Goal: Navigation & Orientation: Go to known website

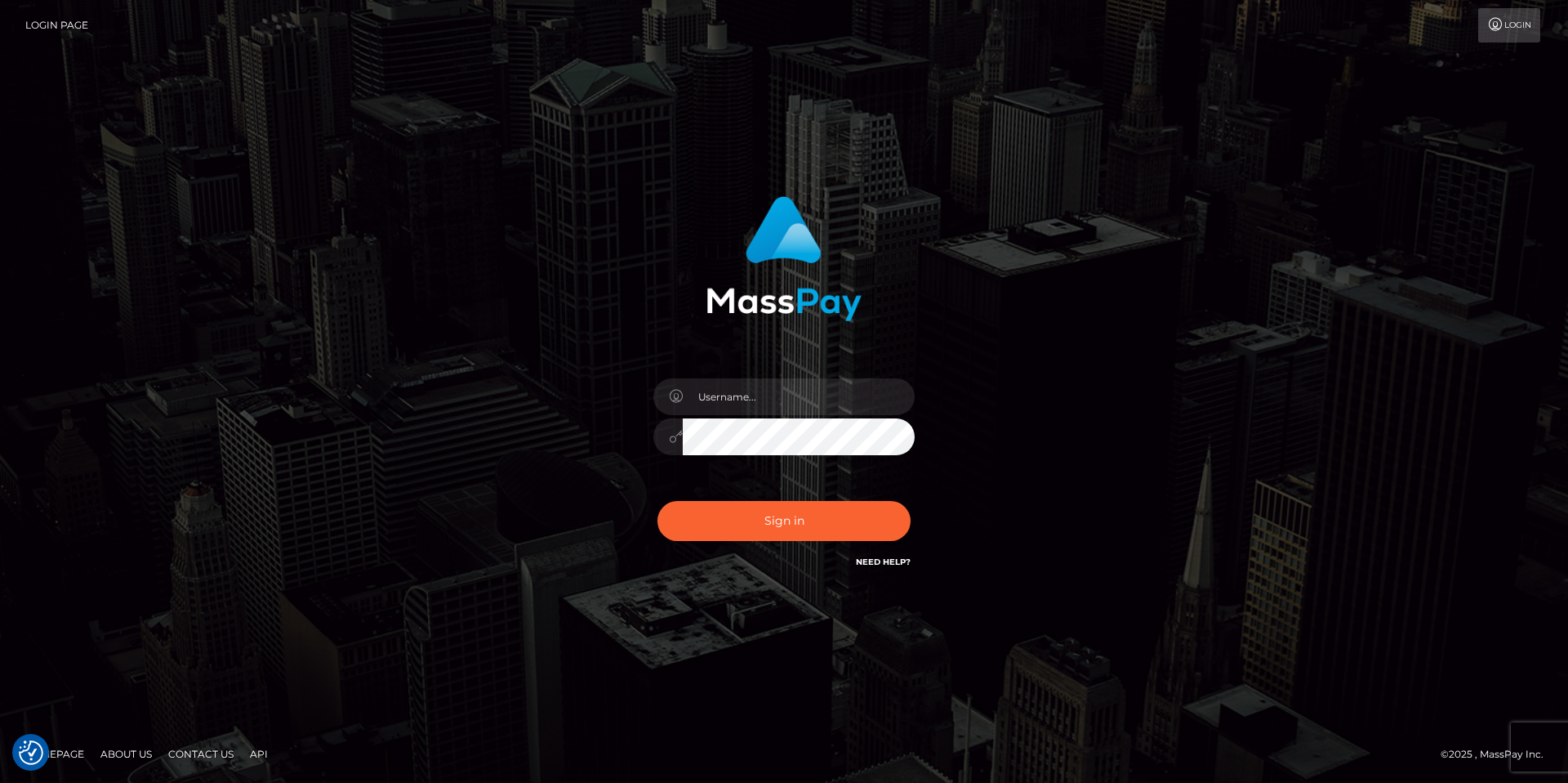
click at [888, 554] on h6 "Need Help?" at bounding box center [883, 560] width 55 height 14
click at [888, 566] on link "Need Help?" at bounding box center [883, 562] width 55 height 11
click at [179, 753] on link "Contact Us" at bounding box center [201, 754] width 78 height 26
click at [120, 753] on link "About Us" at bounding box center [126, 754] width 65 height 26
click at [1510, 26] on link "Login" at bounding box center [1509, 26] width 62 height 35
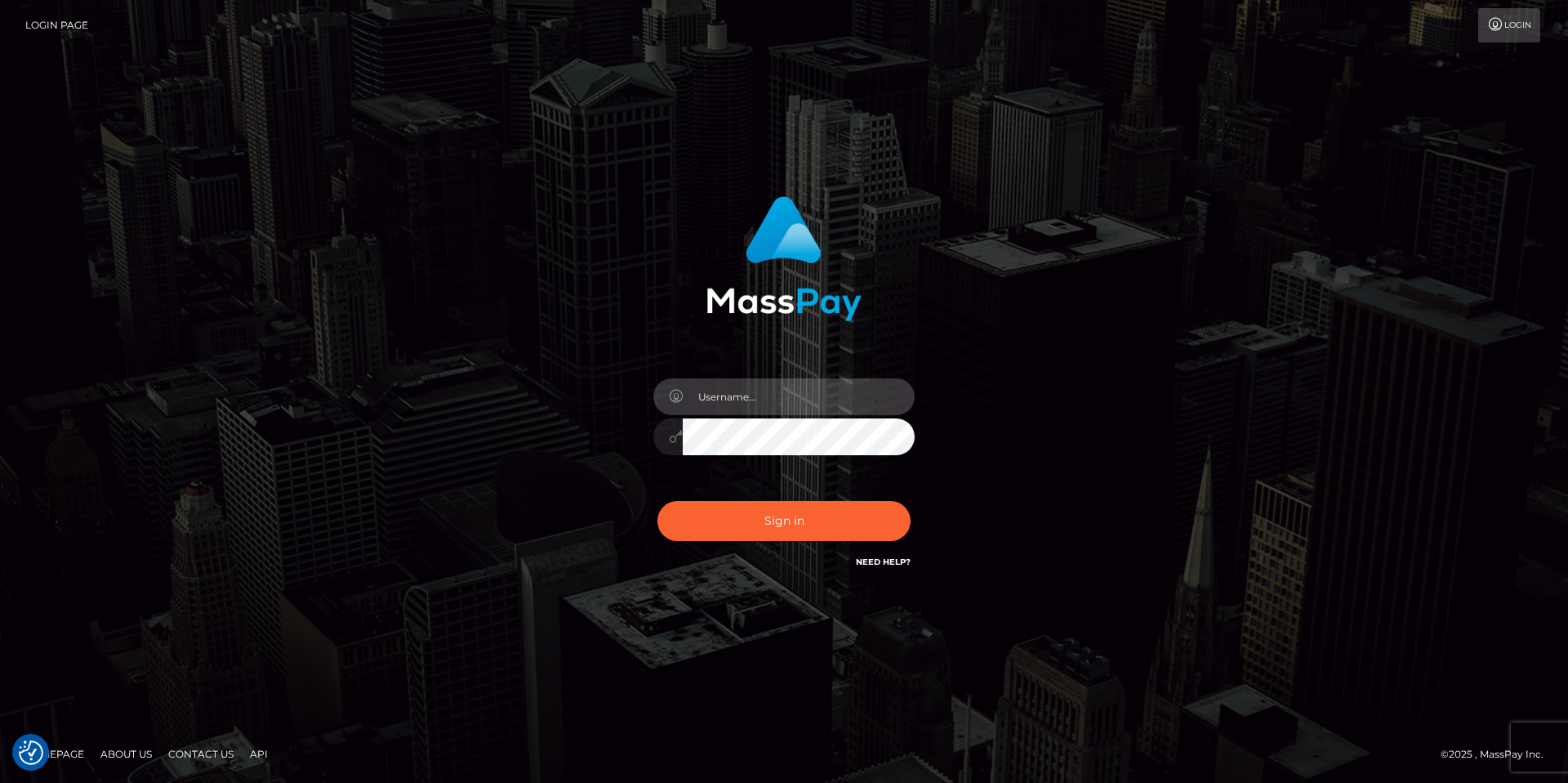
click at [854, 392] on input "text" at bounding box center [798, 396] width 232 height 37
type input "chopper.a.team@icloud.com"
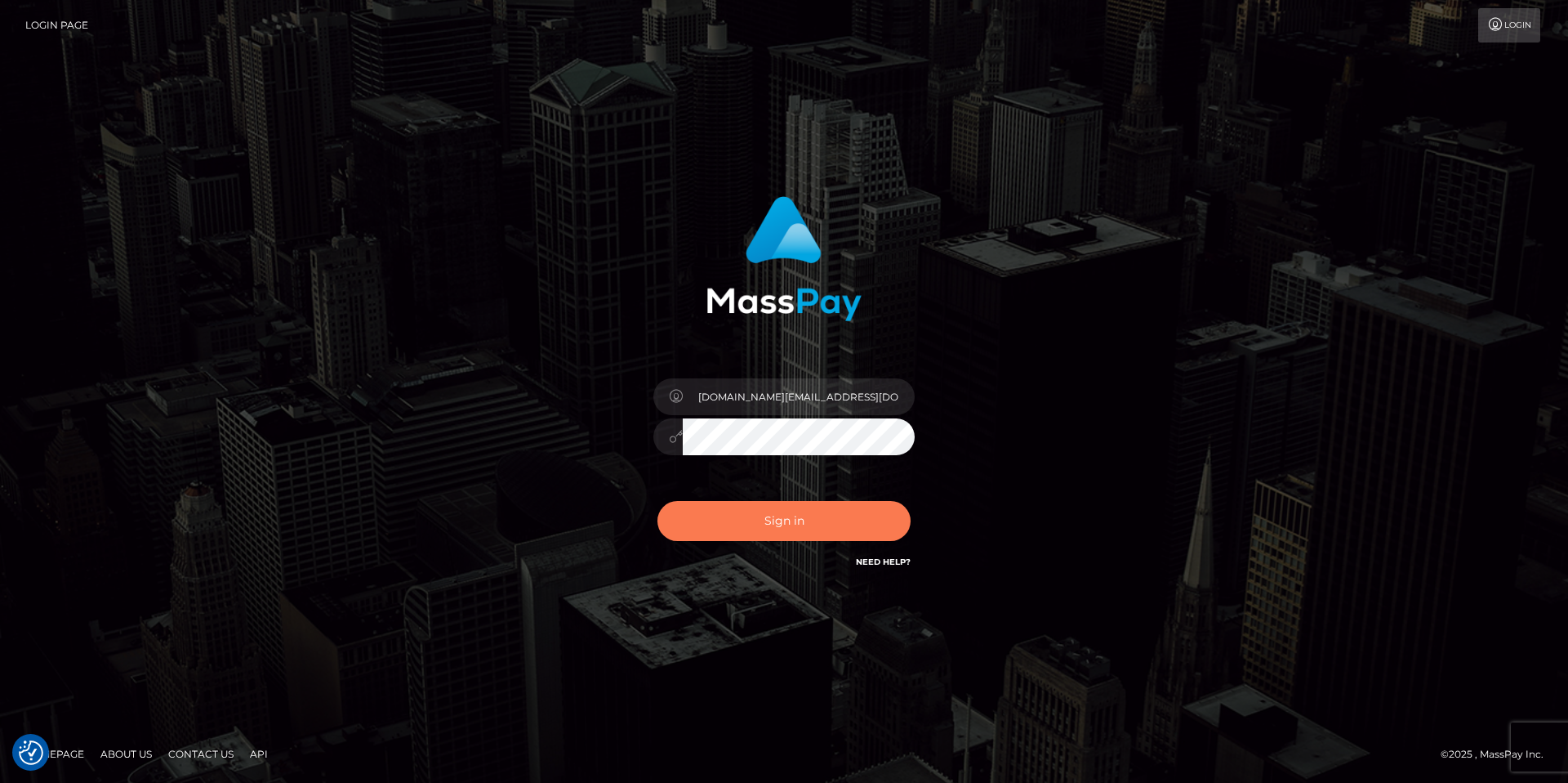
click at [775, 521] on button "Sign in" at bounding box center [784, 521] width 253 height 40
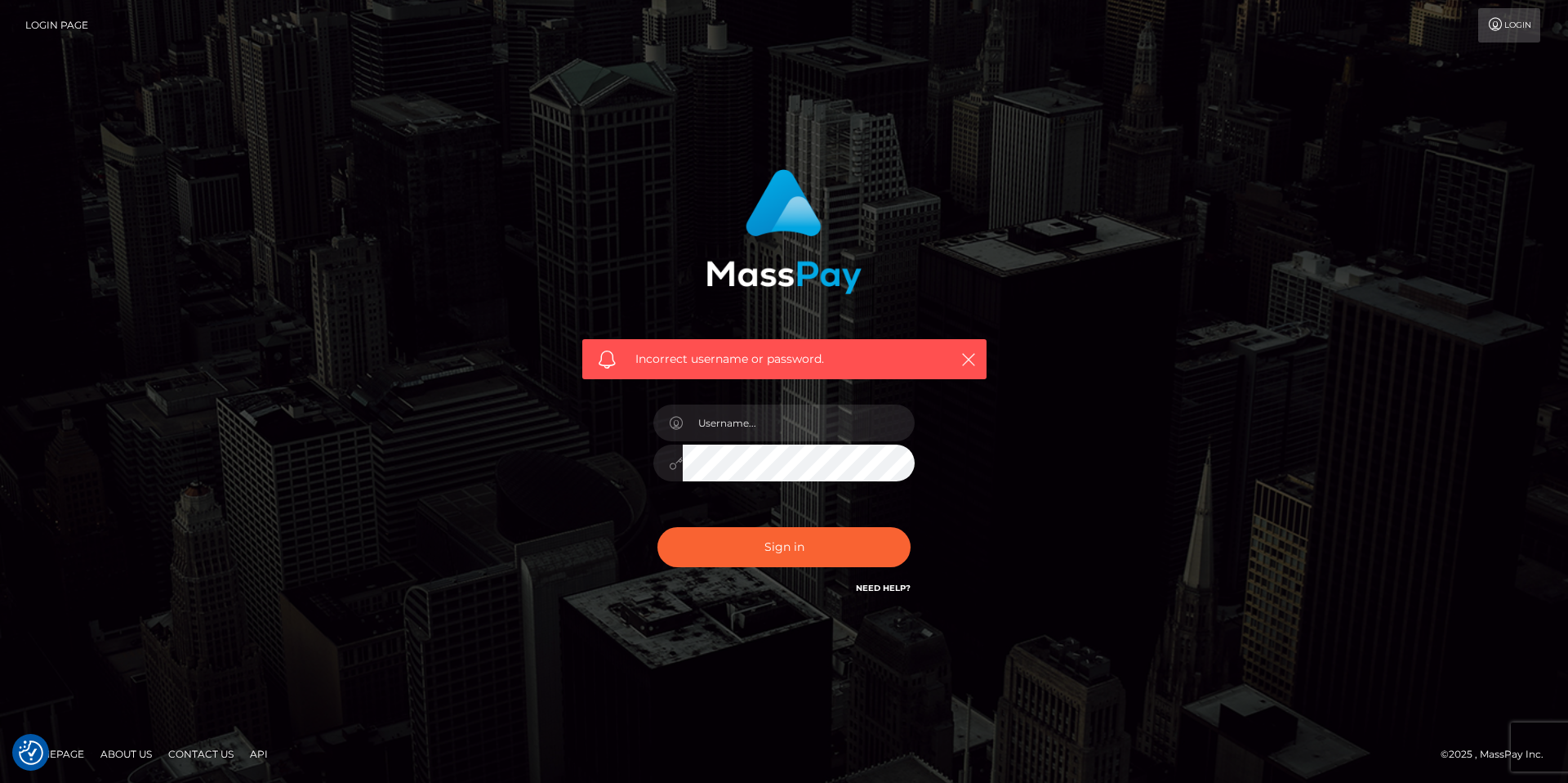
click at [34, 26] on link "Login Page" at bounding box center [57, 26] width 63 height 35
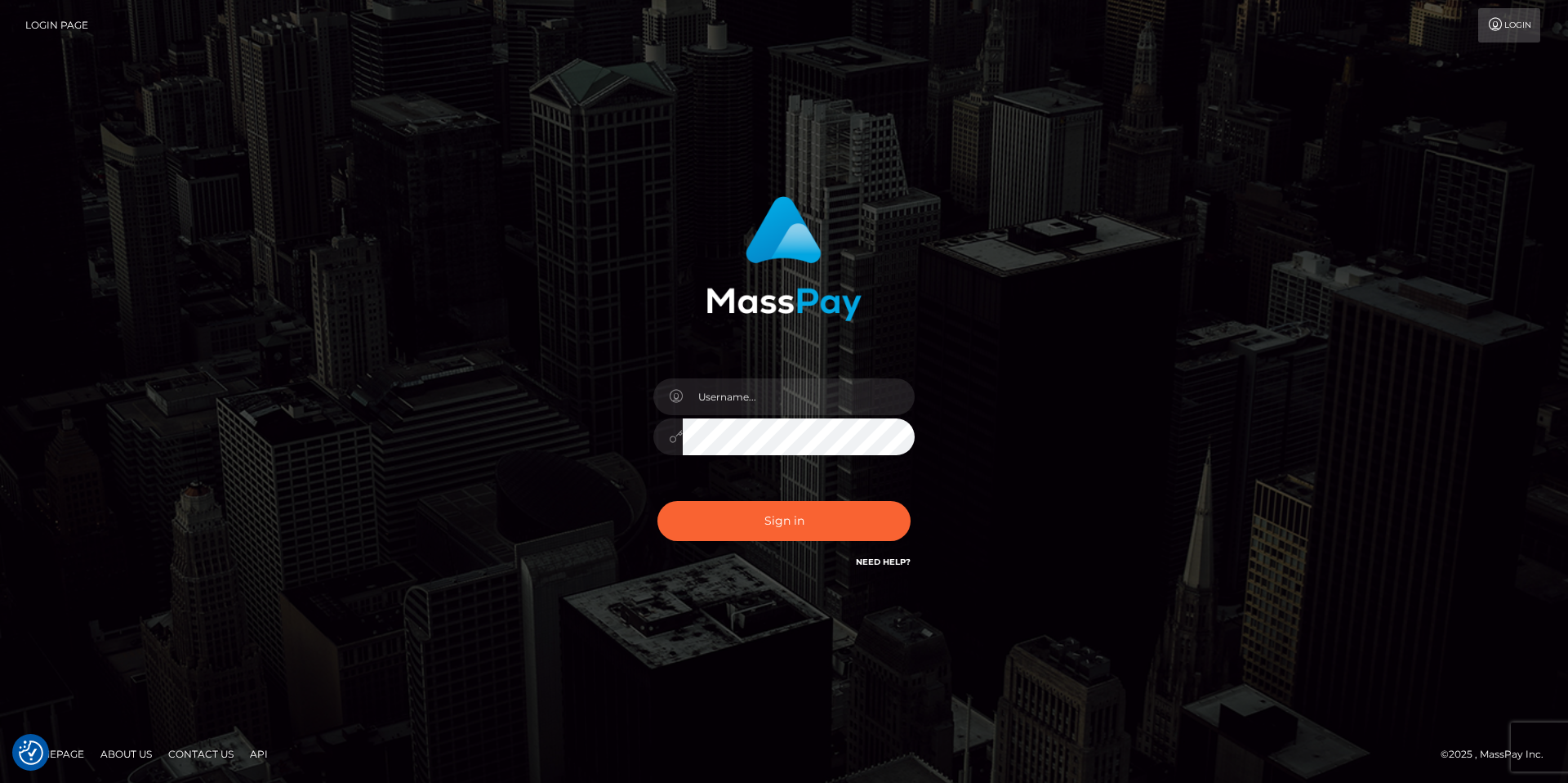
click at [44, 27] on link "Login Page" at bounding box center [57, 26] width 63 height 35
